Goal: Task Accomplishment & Management: Complete application form

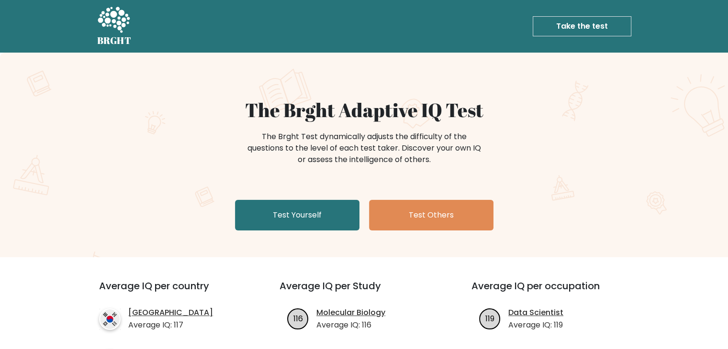
click at [563, 25] on link "Take the test" at bounding box center [582, 26] width 99 height 20
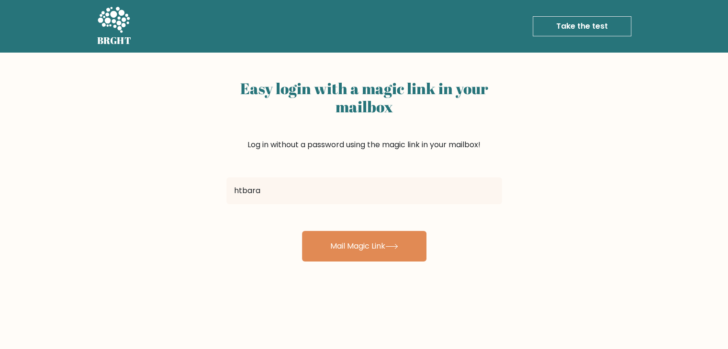
type input "[EMAIL_ADDRESS][DOMAIN_NAME]"
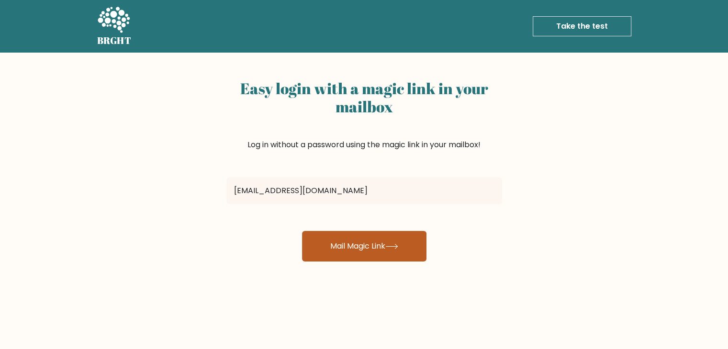
click at [367, 244] on button "Mail Magic Link" at bounding box center [364, 246] width 124 height 31
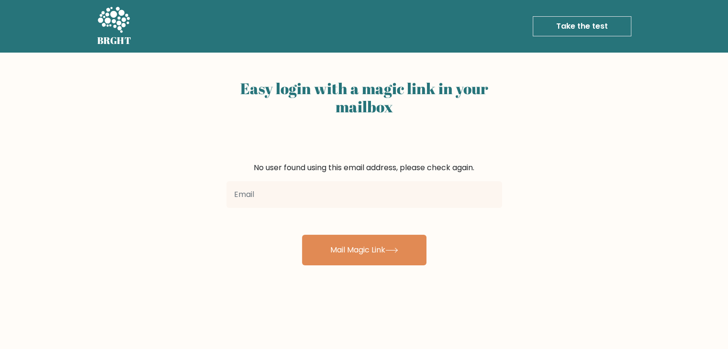
click at [428, 194] on input "email" at bounding box center [364, 194] width 276 height 27
type input "kevinhutabarat01@gmail.com"
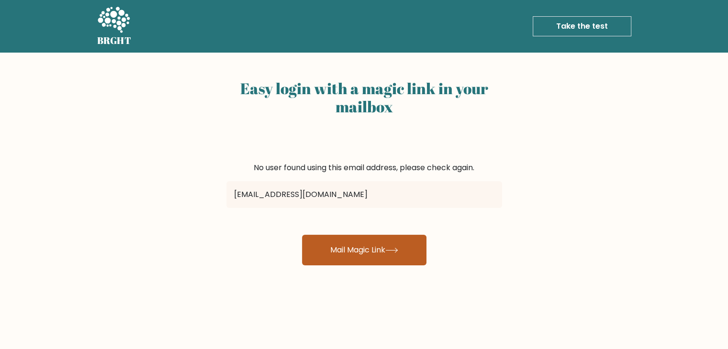
click at [336, 264] on button "Mail Magic Link" at bounding box center [364, 250] width 124 height 31
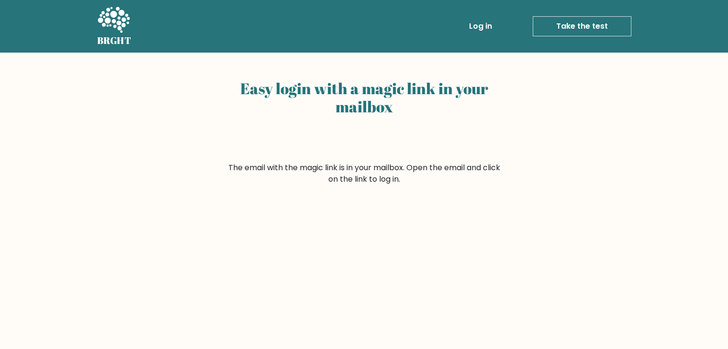
click at [487, 22] on link "Log in" at bounding box center [480, 26] width 31 height 19
